Goal: Task Accomplishment & Management: Manage account settings

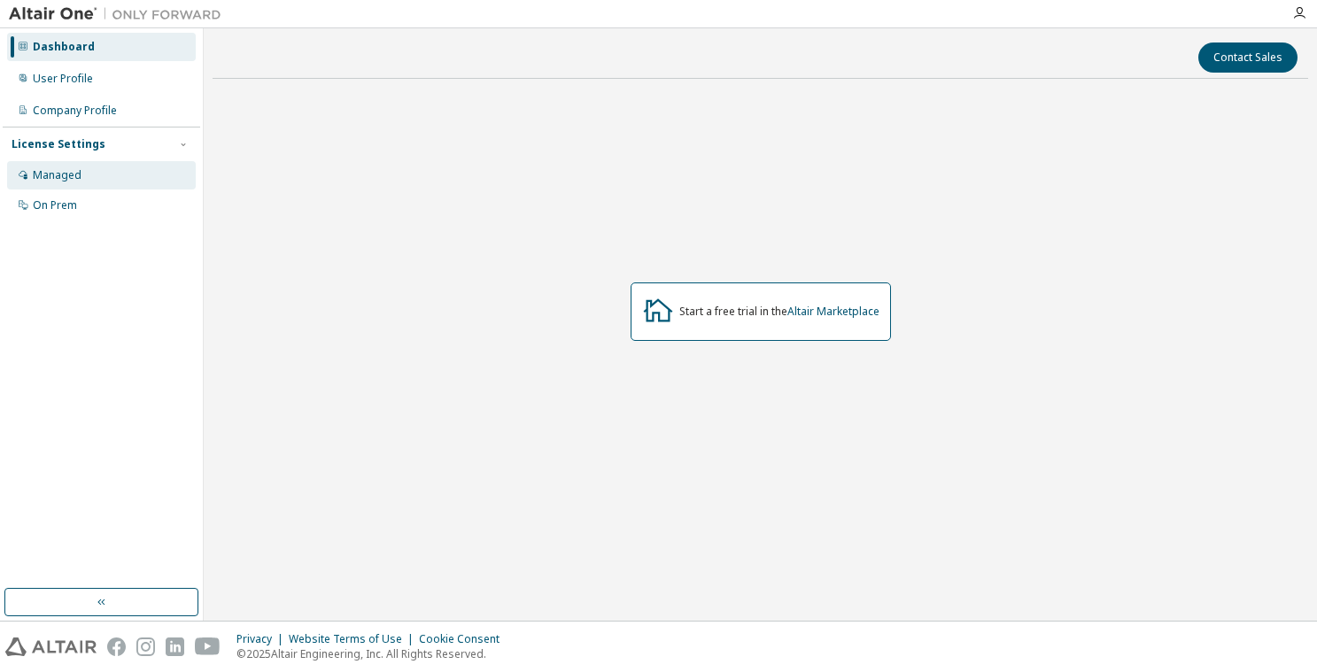
click at [59, 175] on div "Managed" at bounding box center [57, 175] width 49 height 14
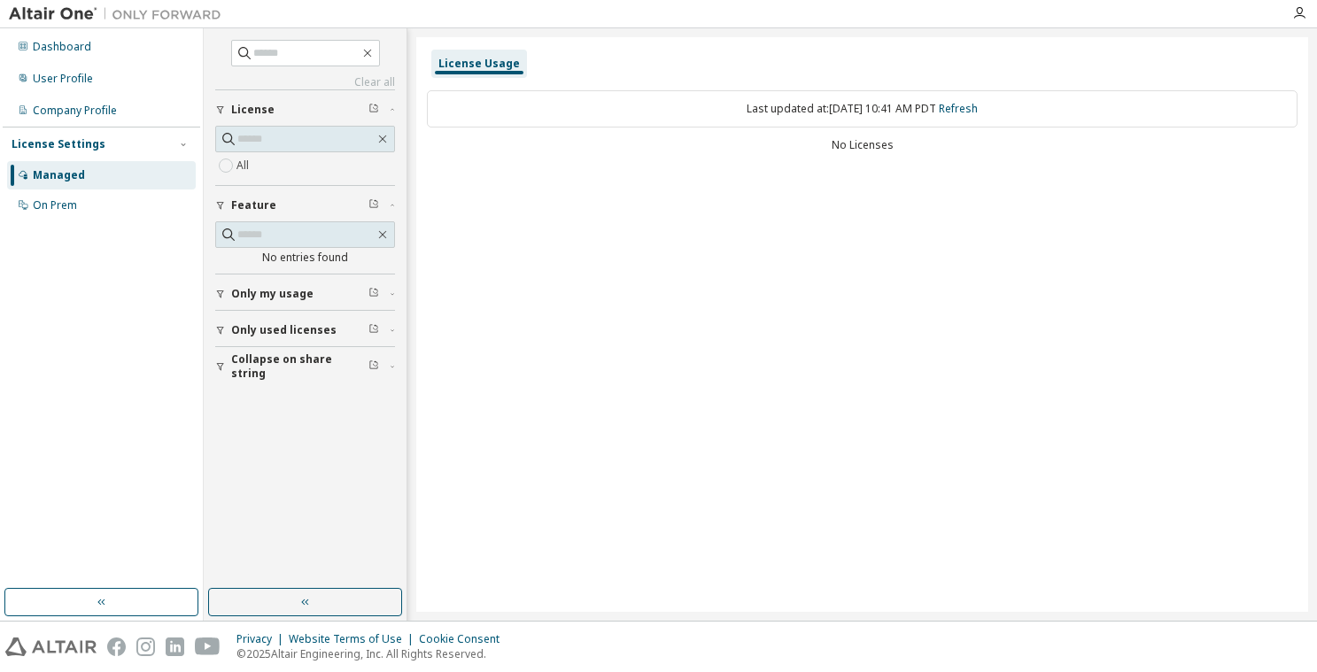
click at [286, 330] on span "Only used licenses" at bounding box center [283, 330] width 105 height 14
click at [299, 140] on input "text" at bounding box center [305, 139] width 137 height 18
click at [66, 203] on div "On Prem" at bounding box center [55, 205] width 44 height 14
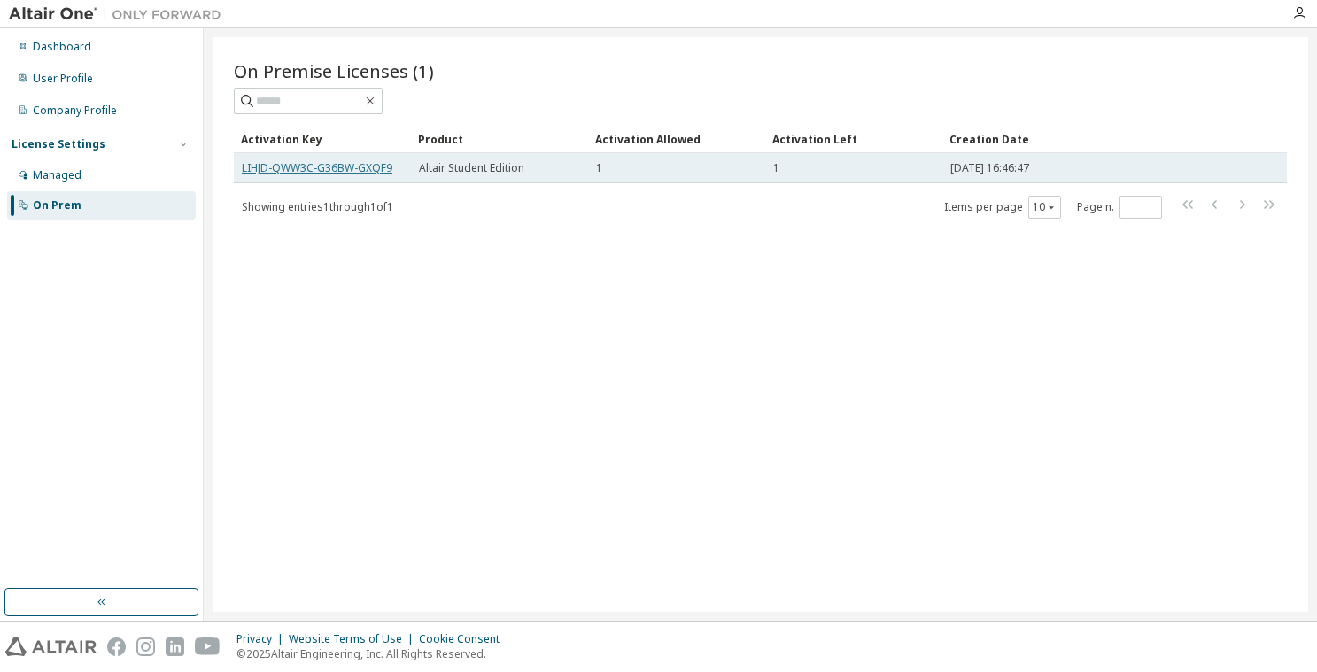
click at [337, 167] on link "LIHJD-QWW3C-G36BW-GXQF9" at bounding box center [317, 167] width 151 height 15
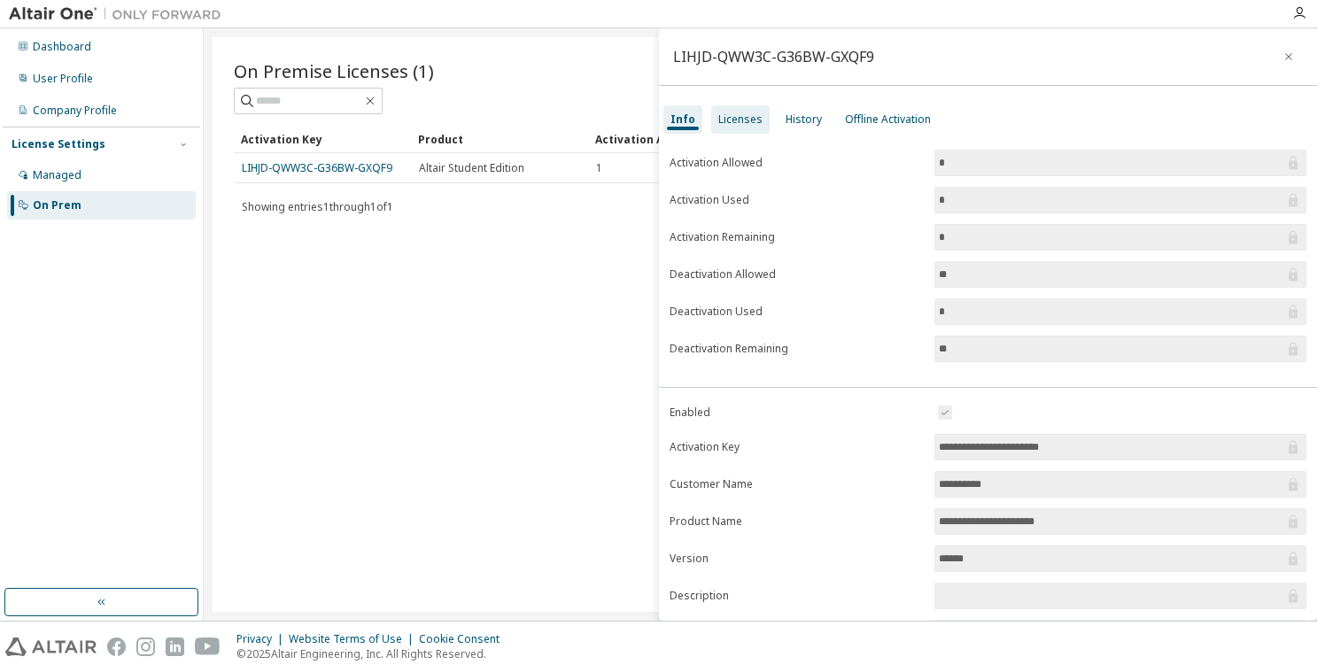
click at [734, 117] on div "Licenses" at bounding box center [740, 119] width 44 height 14
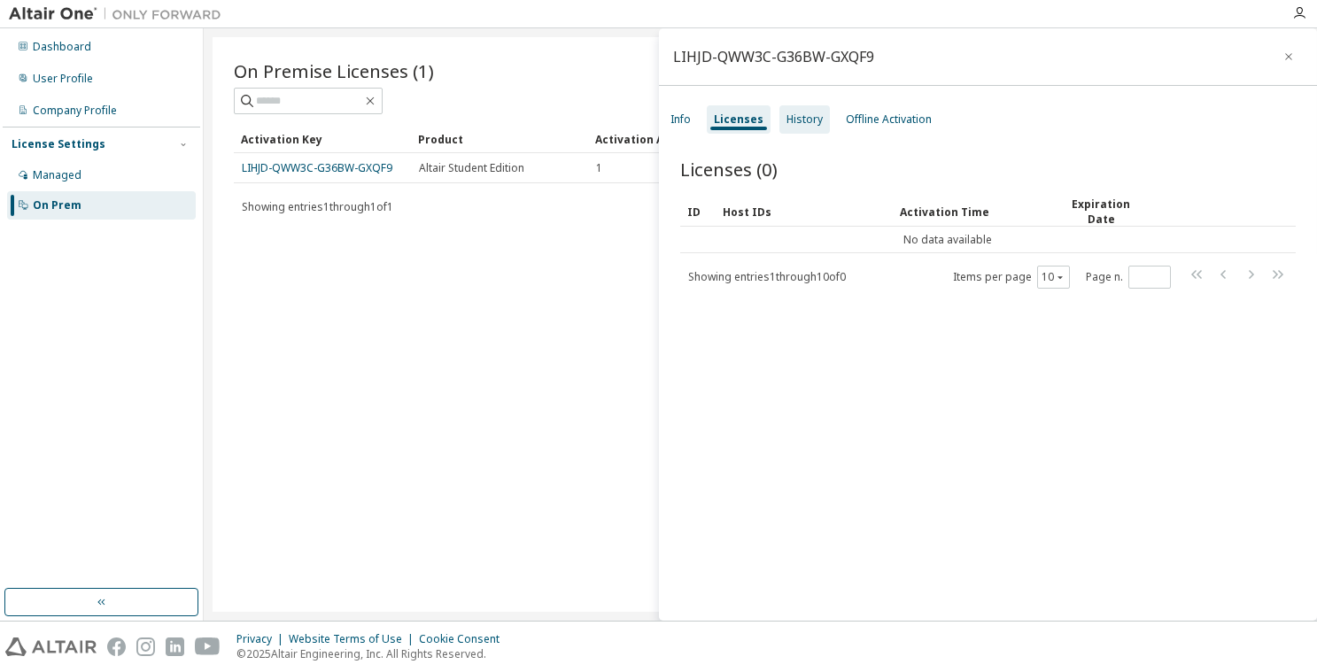
click at [801, 112] on div "History" at bounding box center [805, 119] width 36 height 14
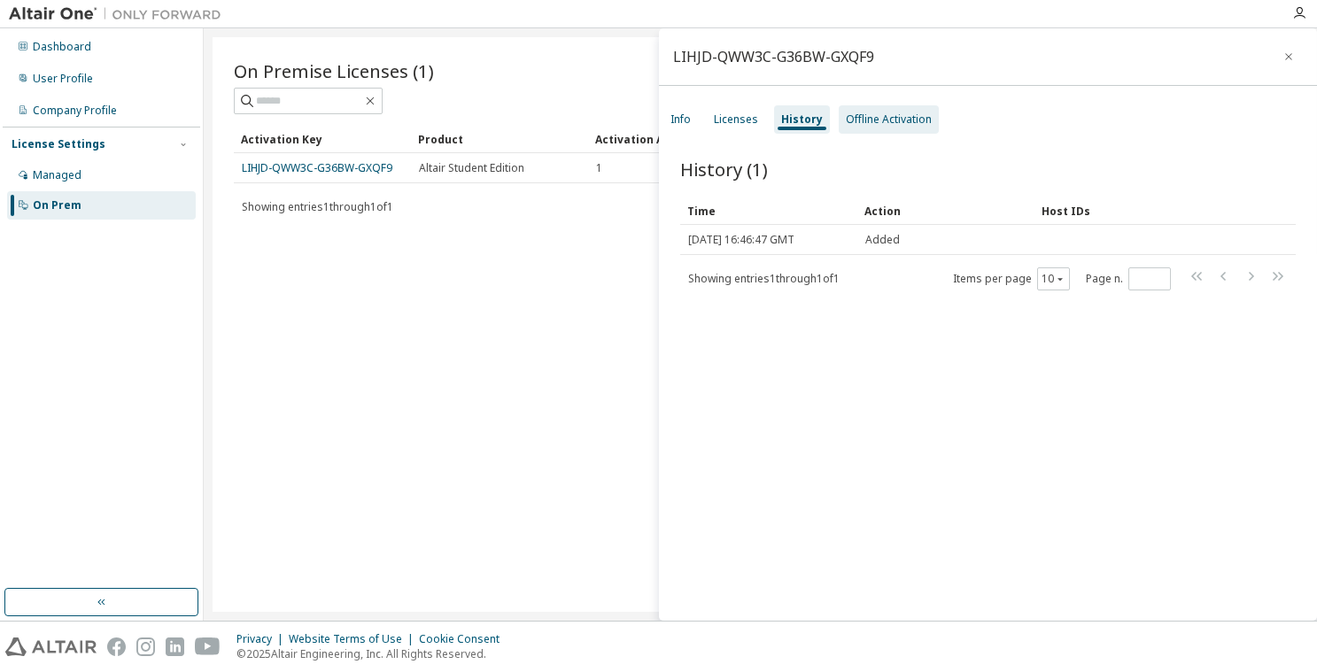
click at [888, 113] on div "Offline Activation" at bounding box center [889, 119] width 86 height 14
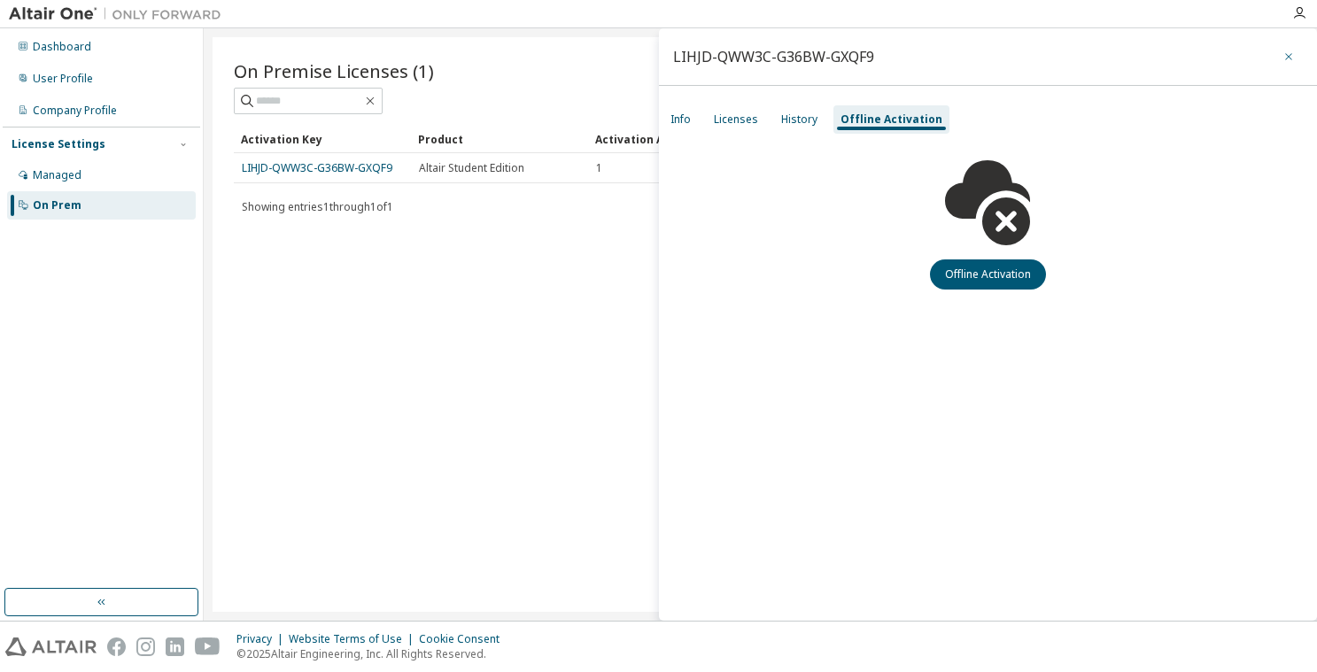
click at [1288, 55] on icon "button" at bounding box center [1289, 57] width 12 height 14
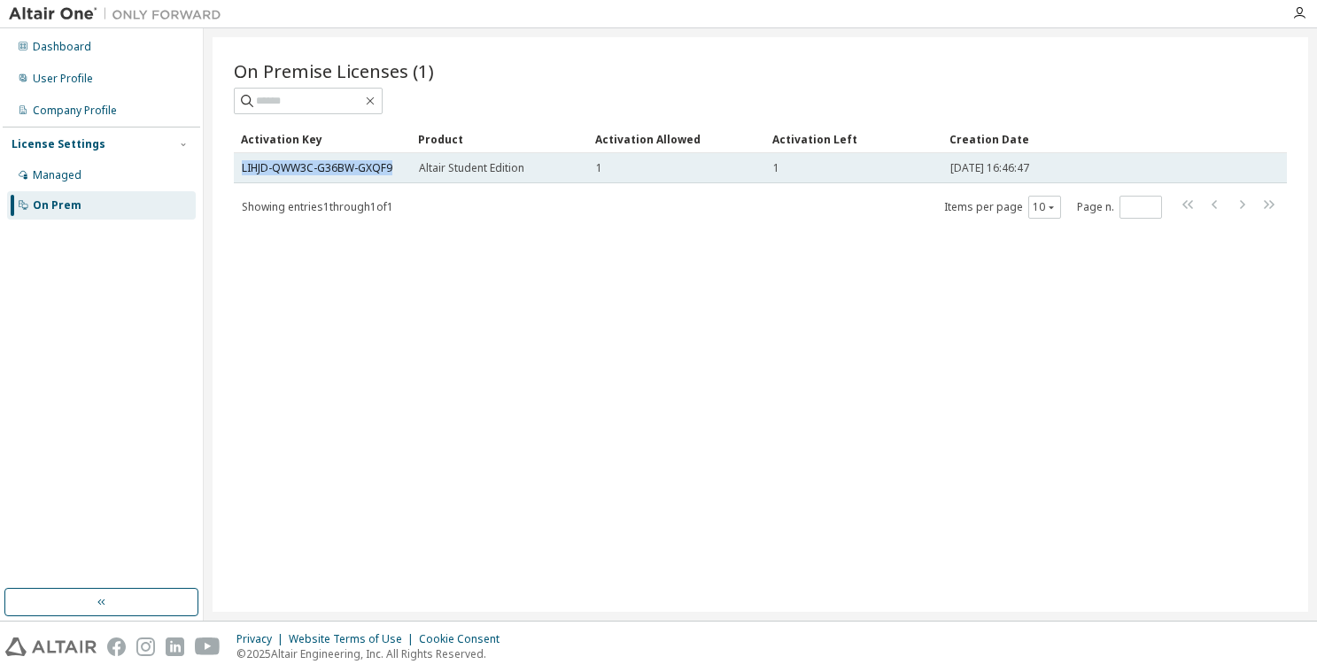
drag, startPoint x: 392, startPoint y: 170, endPoint x: 235, endPoint y: 167, distance: 157.7
click at [236, 167] on td "LIHJD-QWW3C-G36BW-GXQF9" at bounding box center [322, 168] width 177 height 30
copy link "LIHJD-QWW3C-G36BW-GXQF9"
drag, startPoint x: 393, startPoint y: 167, endPoint x: 243, endPoint y: 165, distance: 150.6
click at [243, 165] on div "LIHJD-QWW3C-G36BW-GXQF9" at bounding box center [322, 168] width 161 height 14
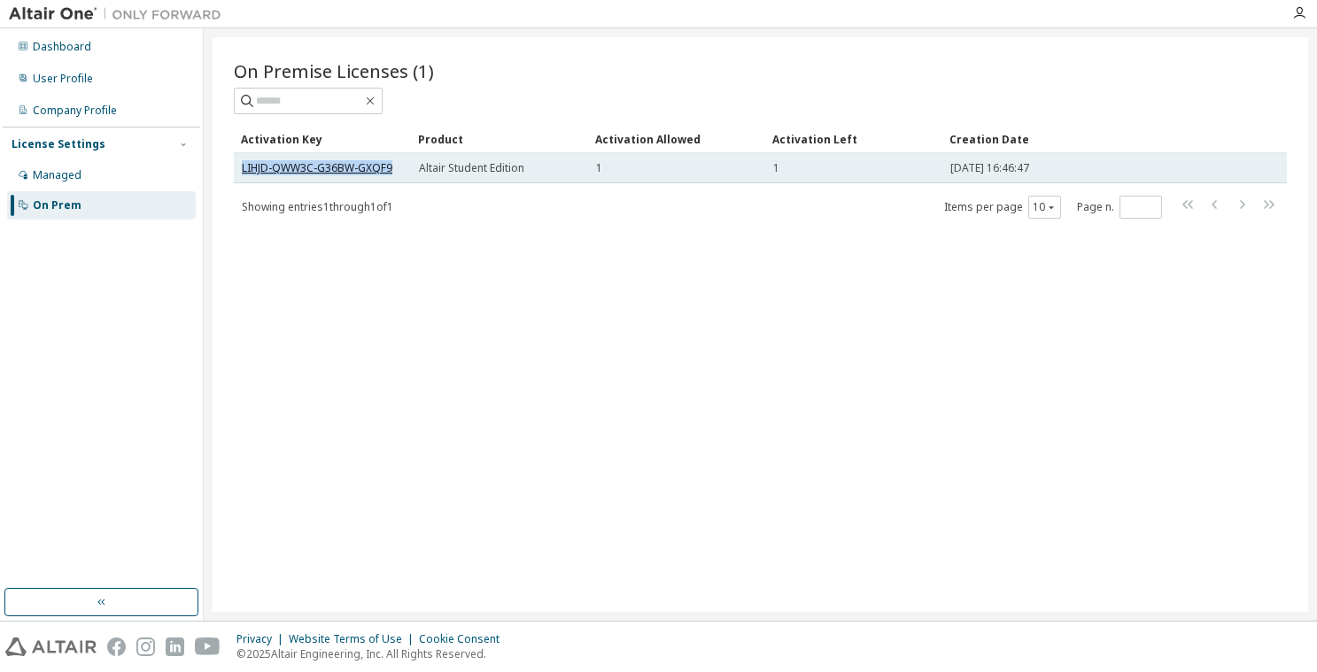
copy link "LIHJD-QWW3C-G36BW-GXQF9"
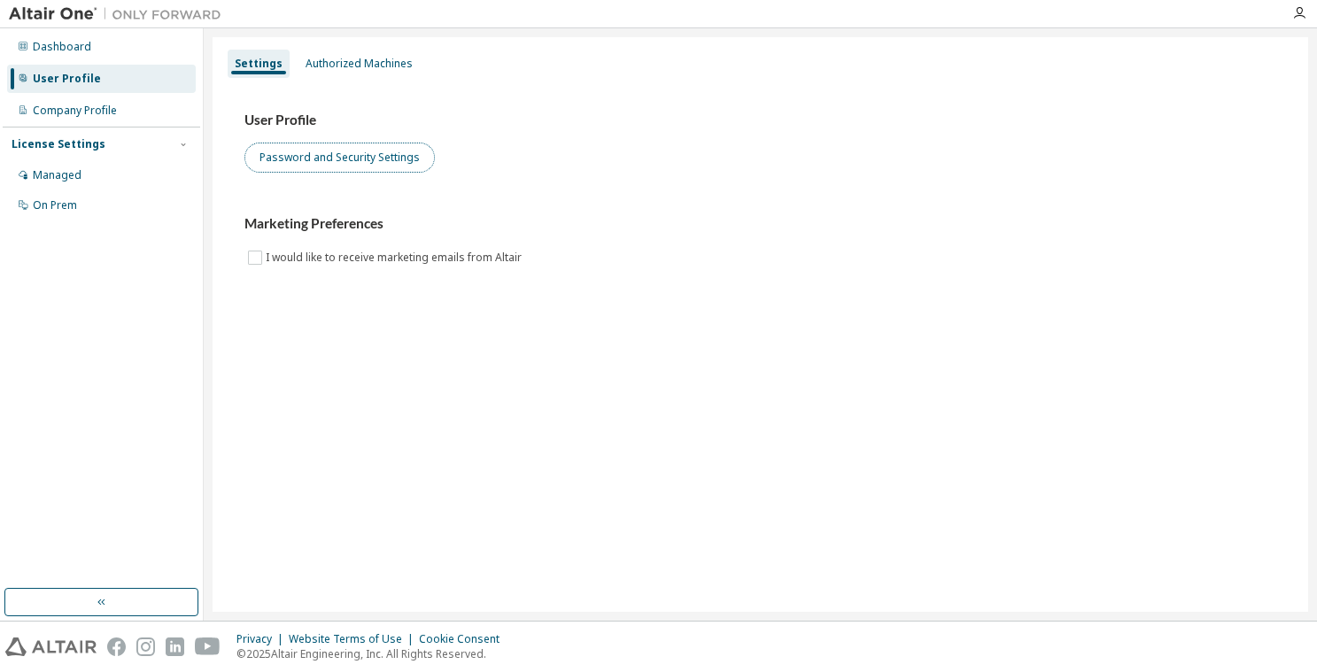
click at [336, 164] on button "Password and Security Settings" at bounding box center [339, 158] width 190 height 30
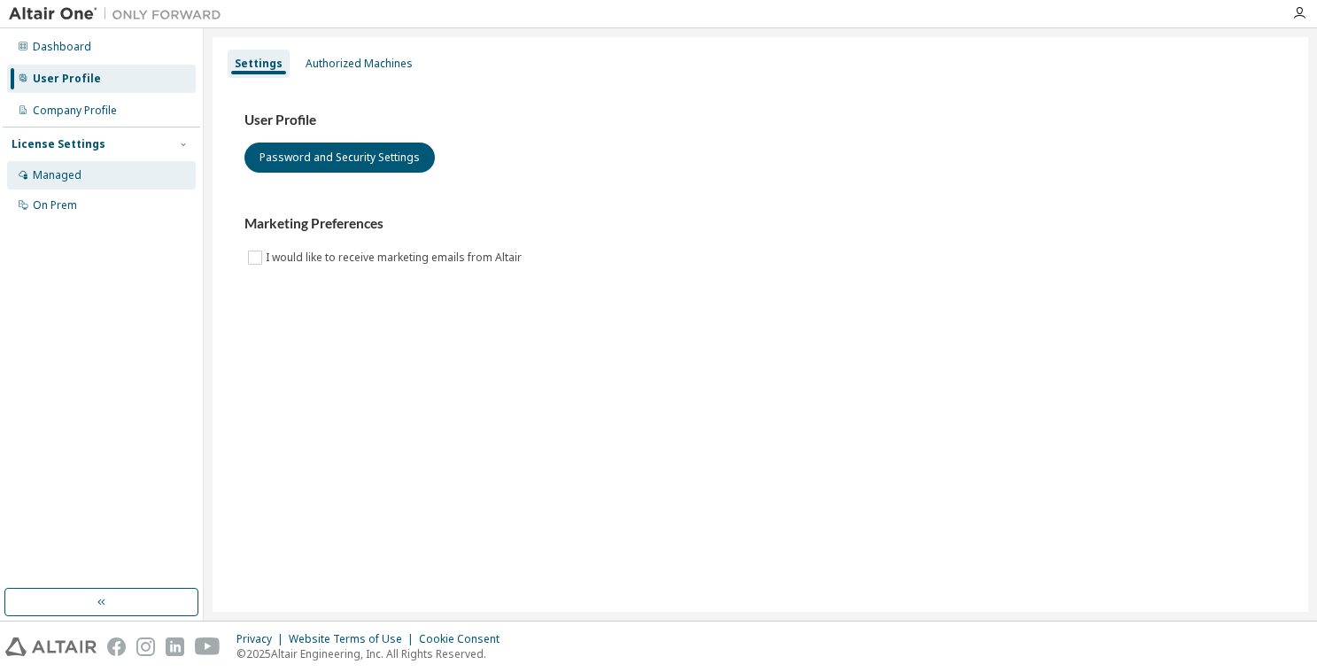
click at [50, 174] on div "Managed" at bounding box center [57, 175] width 49 height 14
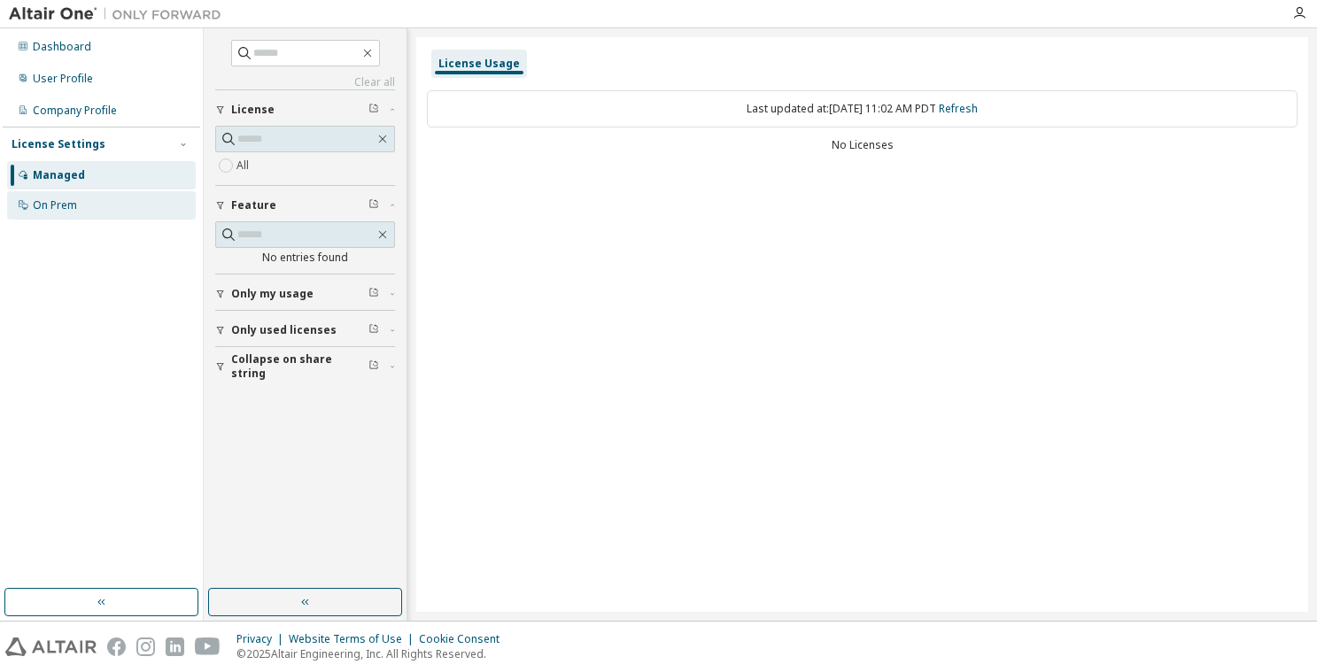
click at [61, 202] on div "On Prem" at bounding box center [55, 205] width 44 height 14
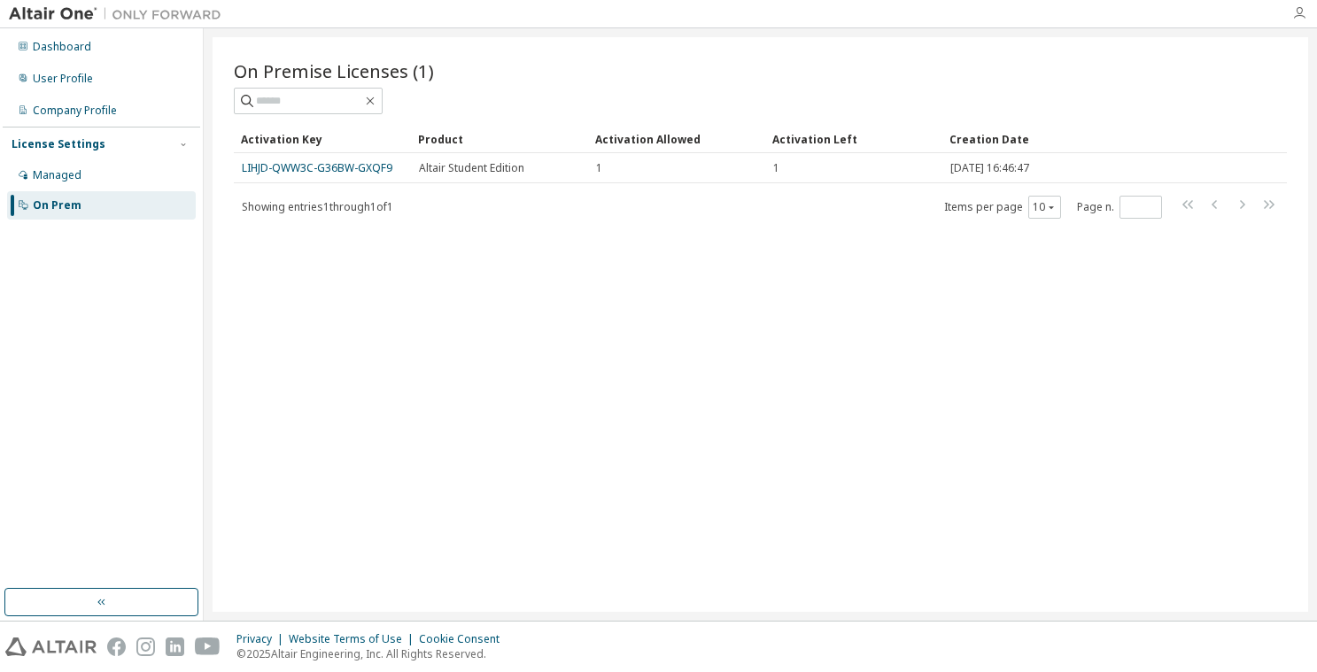
click at [1299, 10] on icon "button" at bounding box center [1299, 13] width 14 height 14
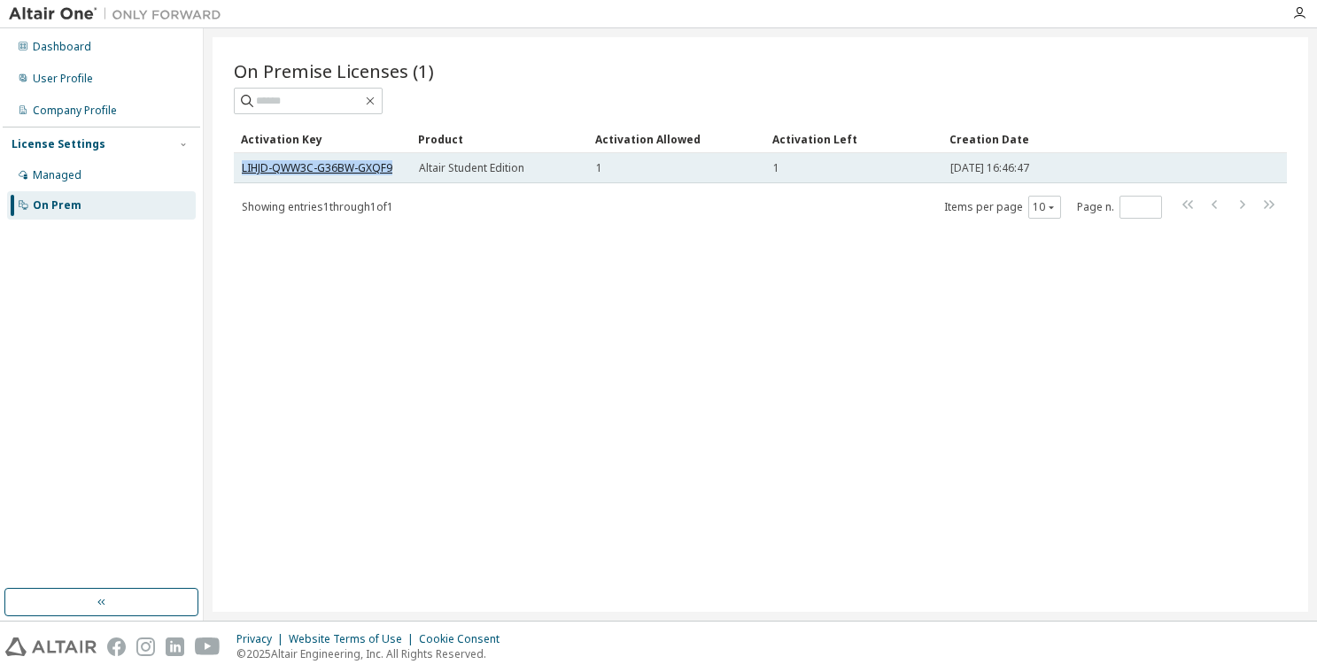
drag, startPoint x: 392, startPoint y: 171, endPoint x: 243, endPoint y: 165, distance: 148.9
click at [243, 165] on div "LIHJD-QWW3C-G36BW-GXQF9" at bounding box center [322, 168] width 161 height 14
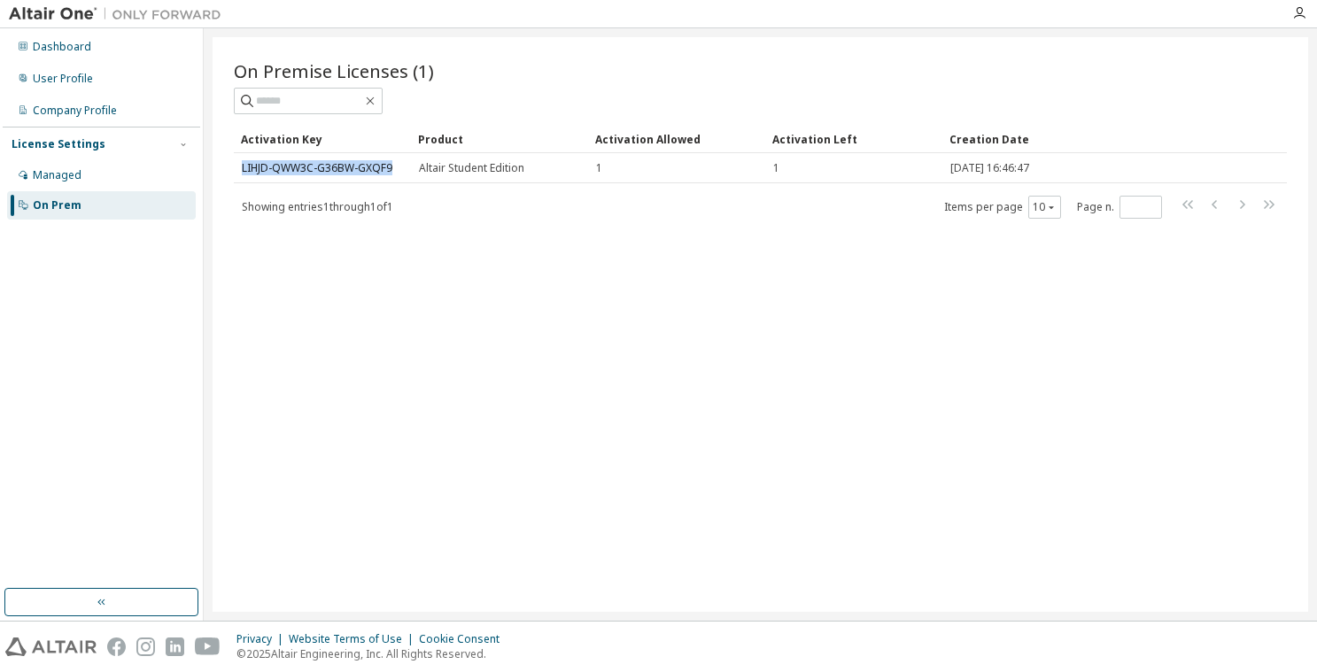
copy link "LIHJD-QWW3C-G36BW-GXQF9"
